Goal: Task Accomplishment & Management: Manage account settings

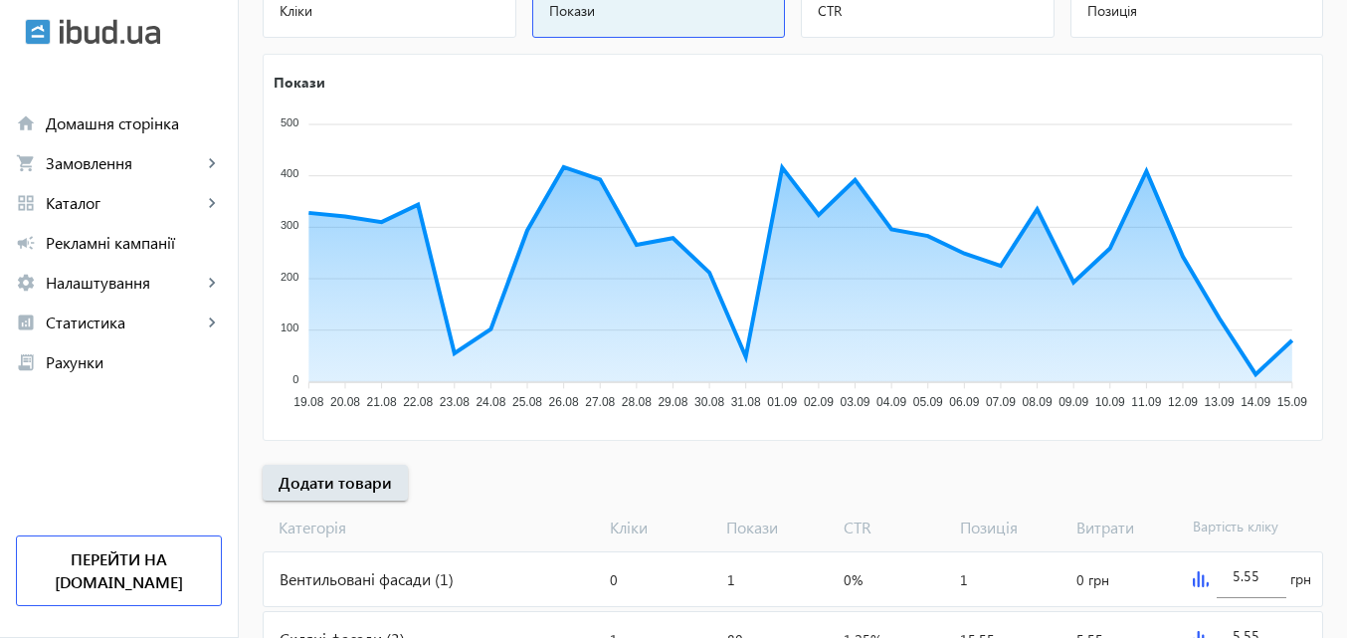
scroll to position [298, 0]
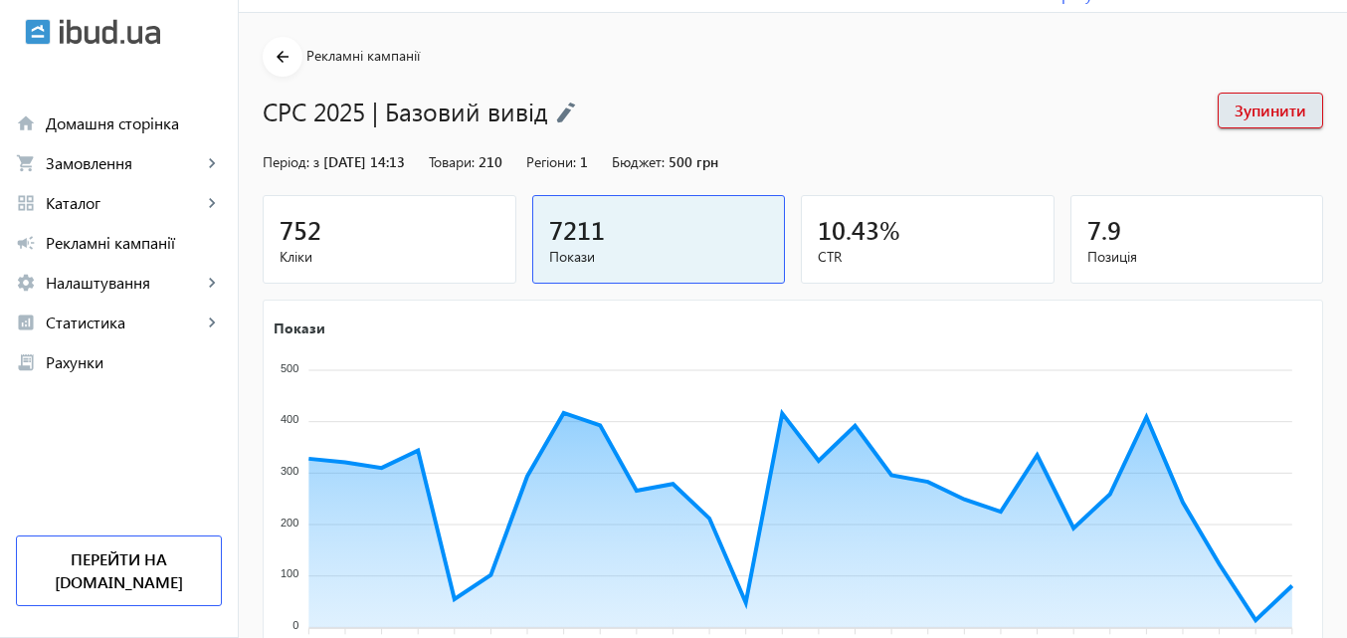
scroll to position [99, 0]
